Goal: Task Accomplishment & Management: Use online tool/utility

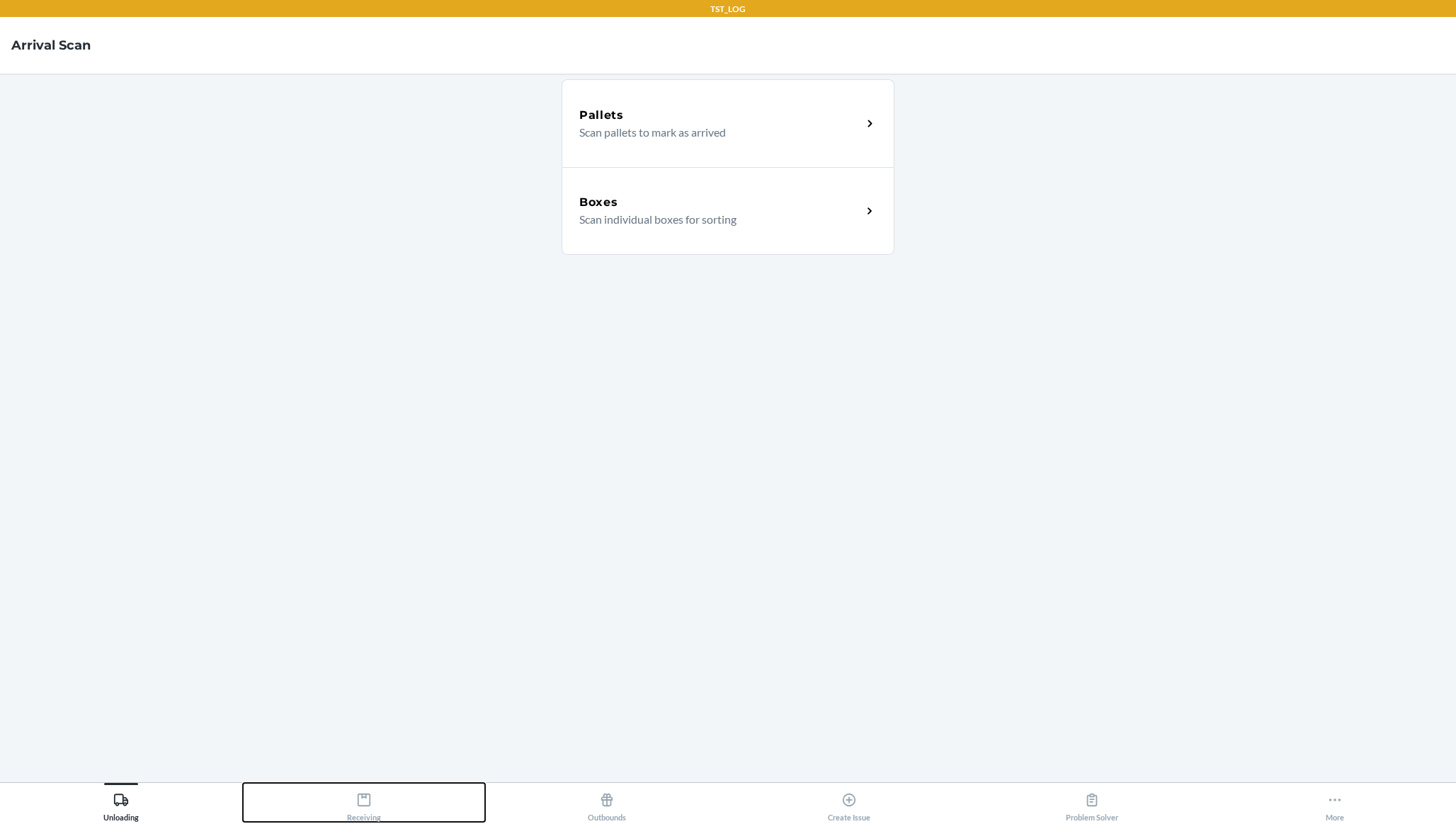
click at [382, 789] on button "Receiving" at bounding box center [364, 802] width 243 height 39
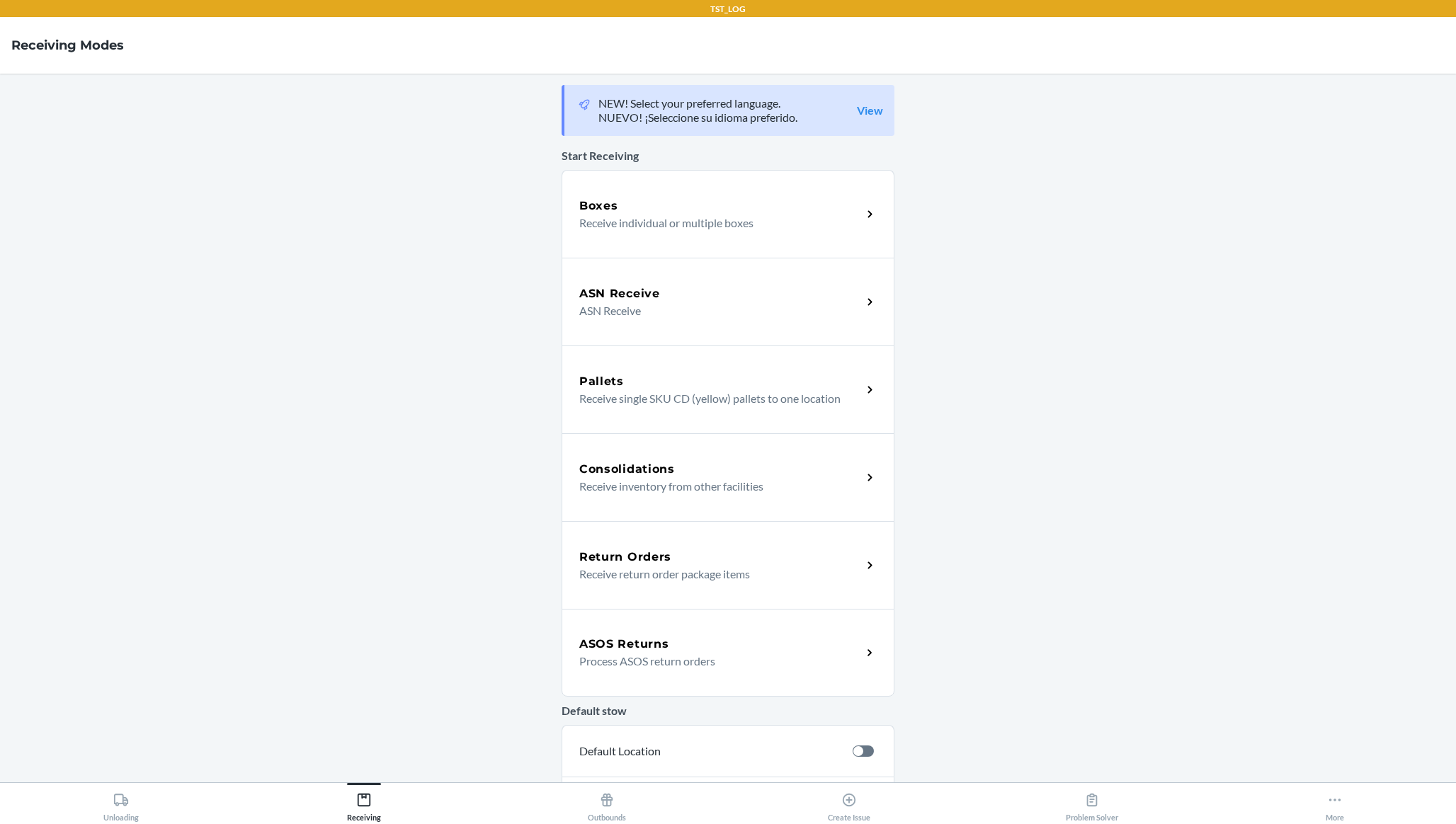
click at [670, 242] on div "Boxes Receive individual or multiple boxes" at bounding box center [728, 214] width 333 height 88
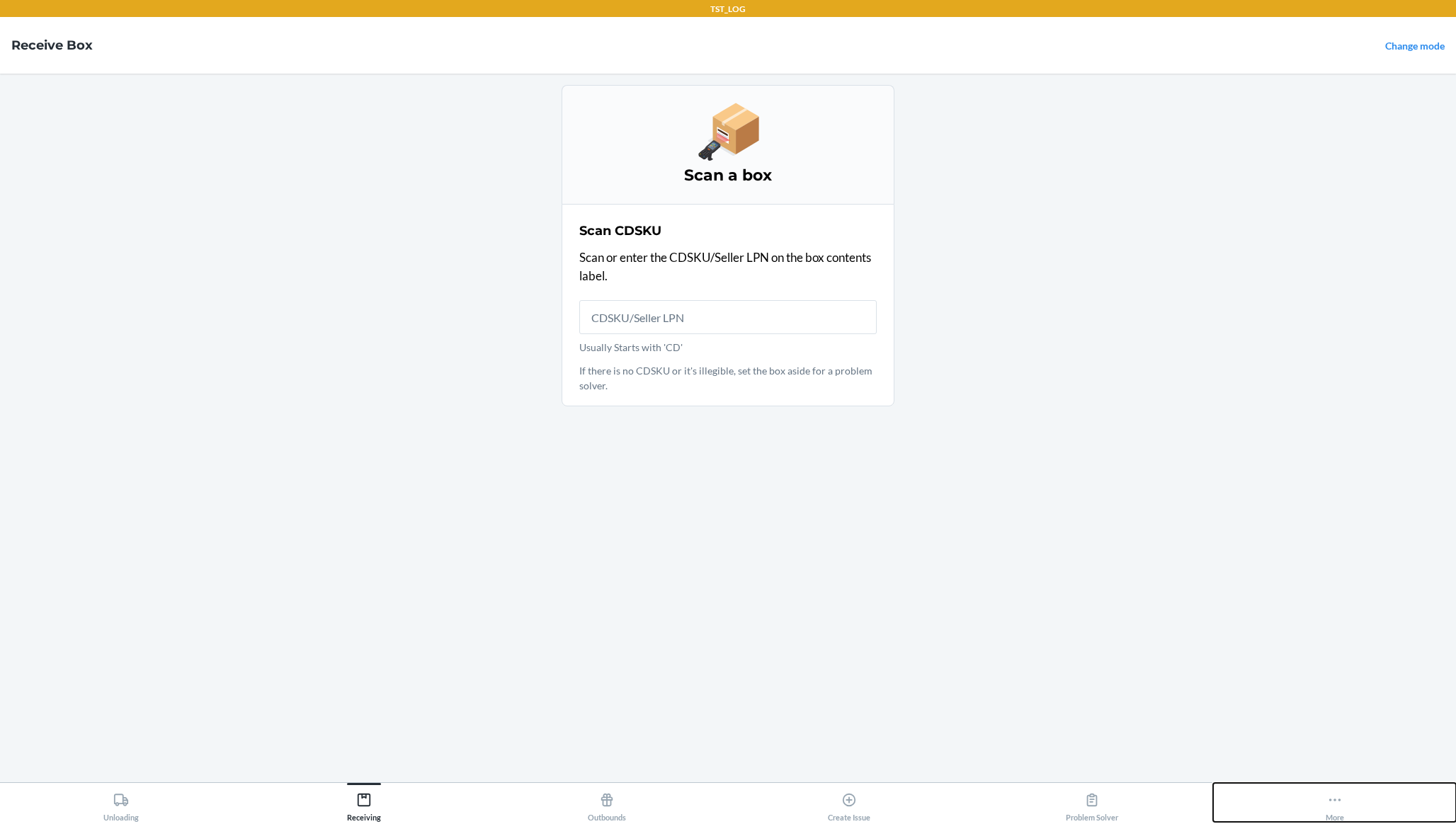
click at [1348, 806] on button "More" at bounding box center [1335, 802] width 243 height 39
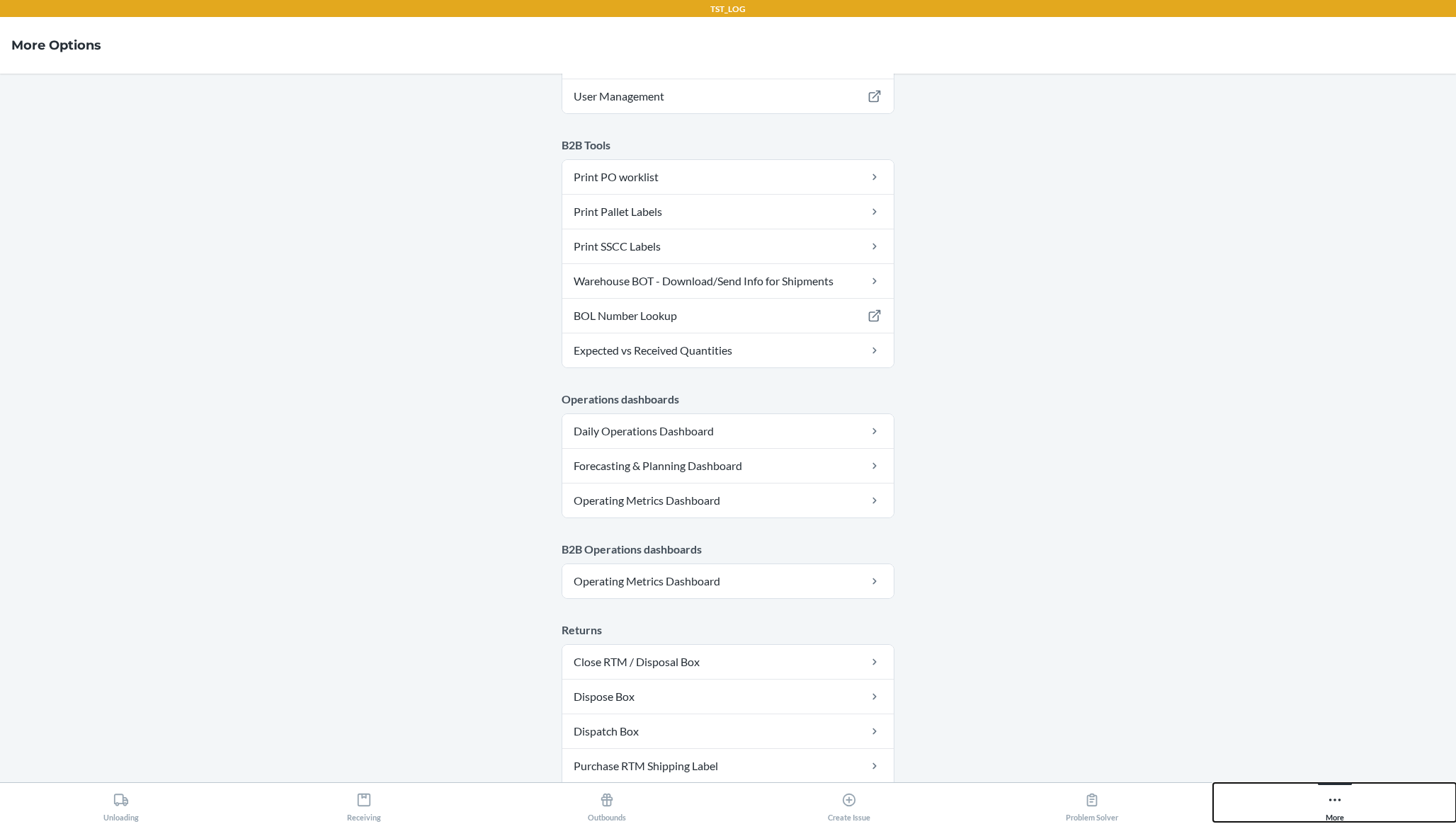
scroll to position [571, 0]
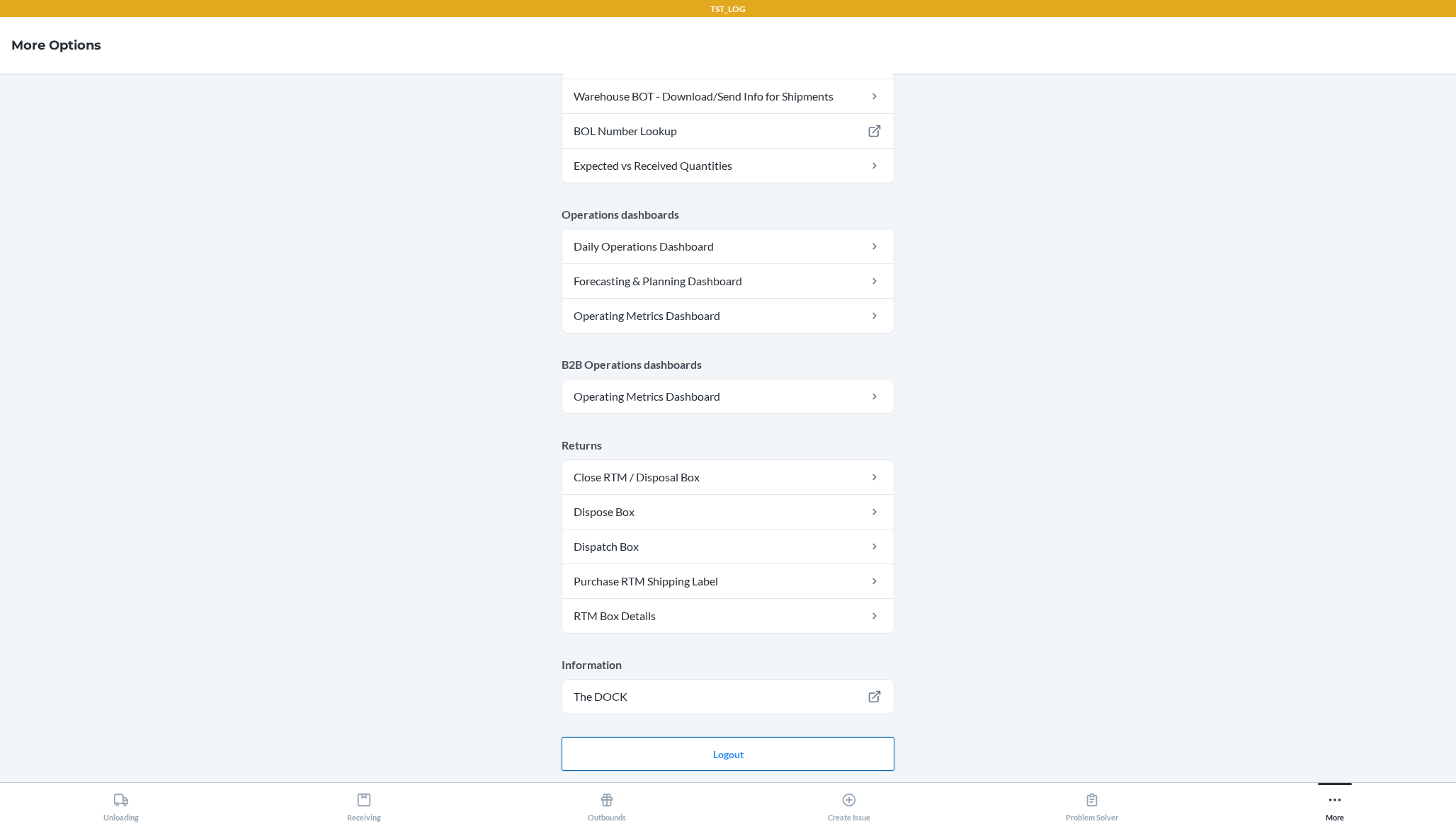
click at [768, 762] on button "Logout" at bounding box center [728, 753] width 333 height 34
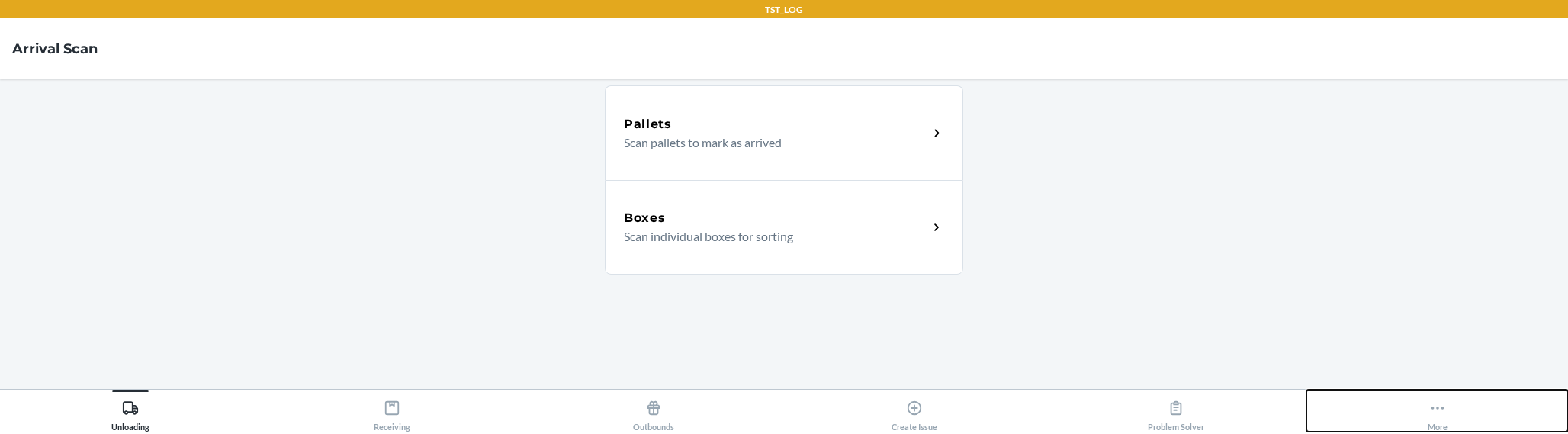
click at [1435, 413] on icon at bounding box center [1436, 407] width 17 height 17
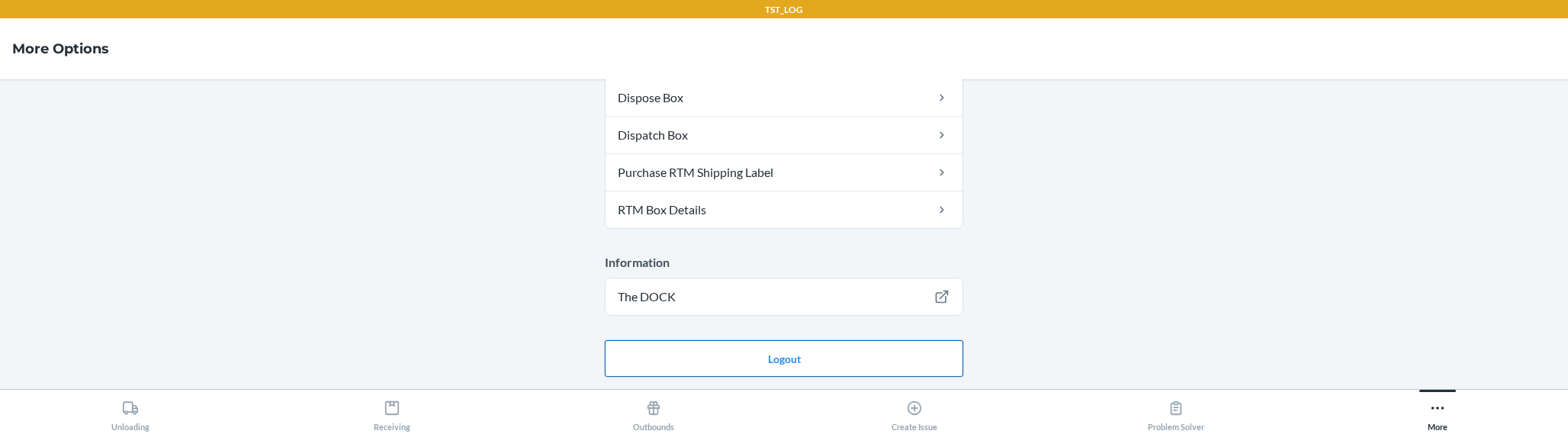
click at [671, 365] on button "Logout" at bounding box center [784, 358] width 359 height 36
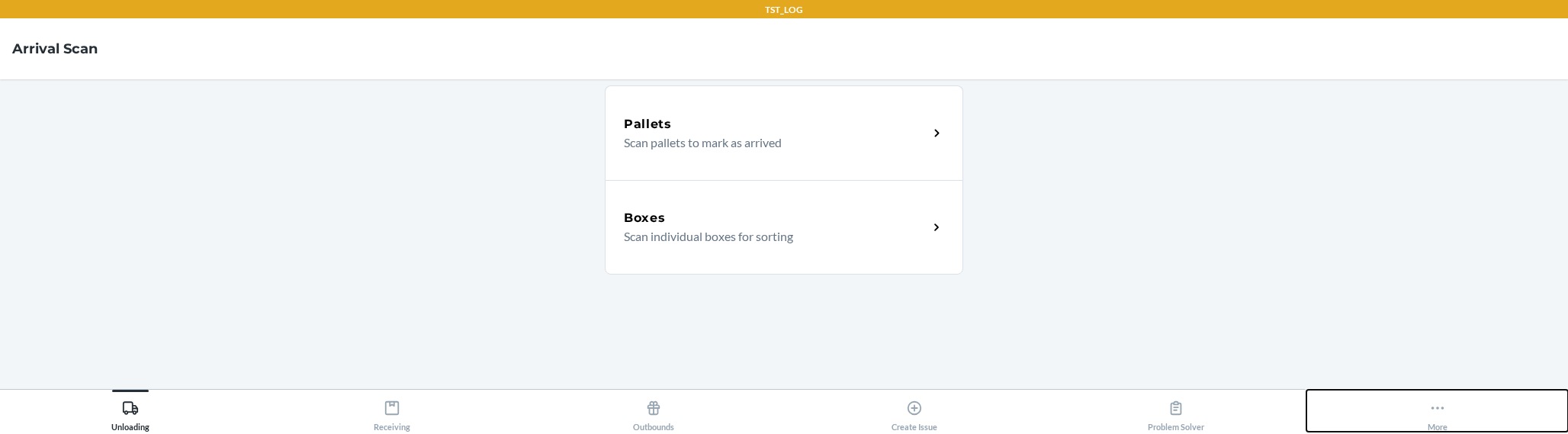
click at [1435, 405] on icon at bounding box center [1436, 407] width 17 height 17
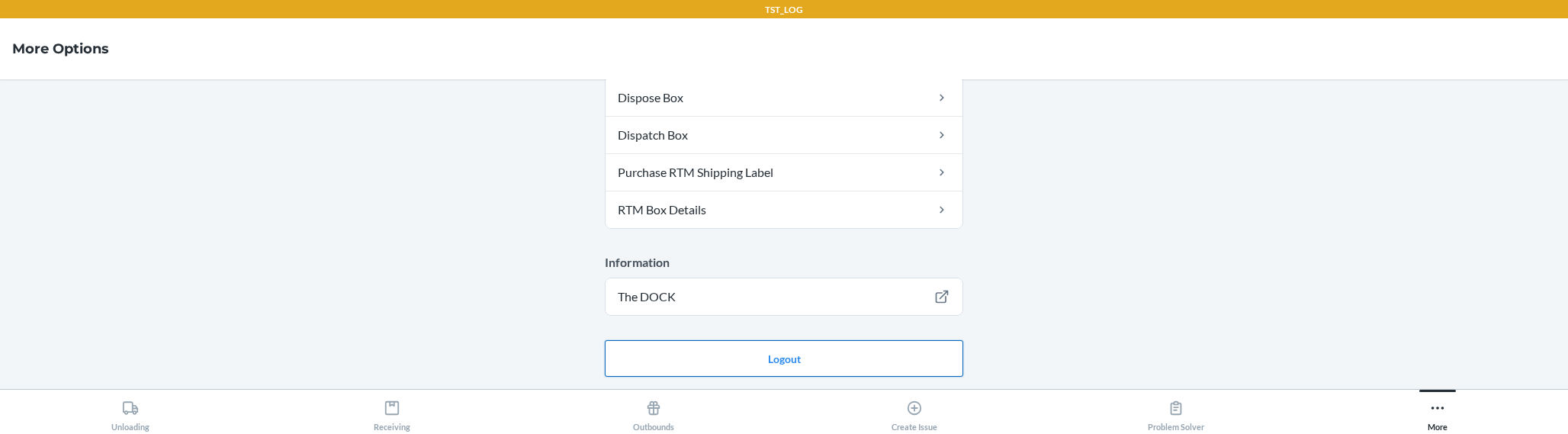
click at [749, 372] on button "Logout" at bounding box center [784, 358] width 359 height 36
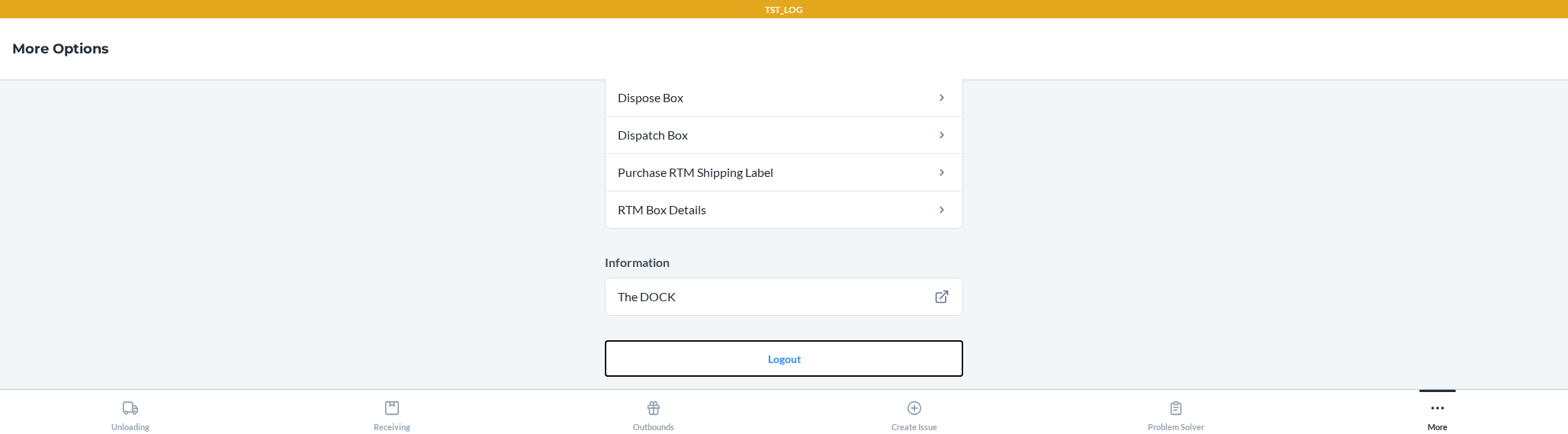
scroll to position [1070, 0]
